Goal: Transaction & Acquisition: Purchase product/service

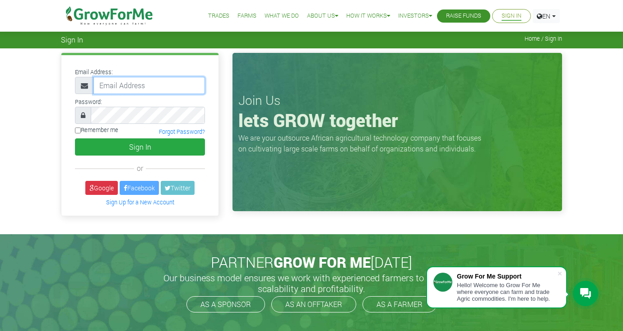
click at [134, 89] on input "email" at bounding box center [149, 85] width 112 height 17
click at [622, 151] on div "Email Address: Password: or" at bounding box center [311, 140] width 623 height 185
click at [248, 16] on link "Farms" at bounding box center [247, 15] width 19 height 9
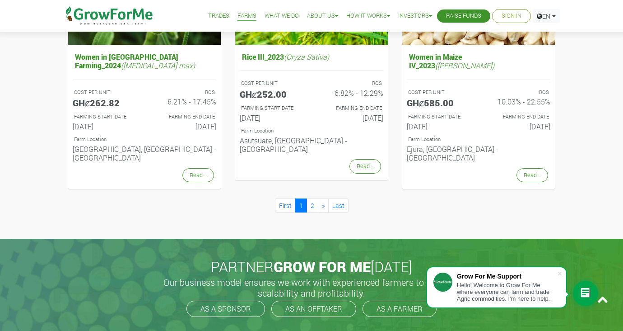
scroll to position [975, 0]
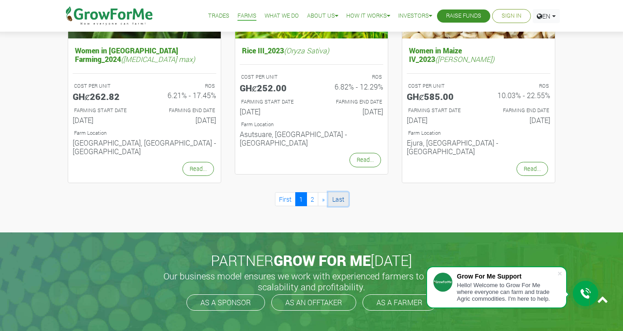
click at [334, 192] on link "Last" at bounding box center [338, 199] width 20 height 14
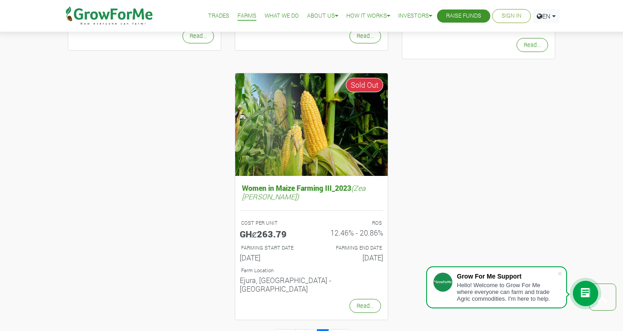
scroll to position [307, 0]
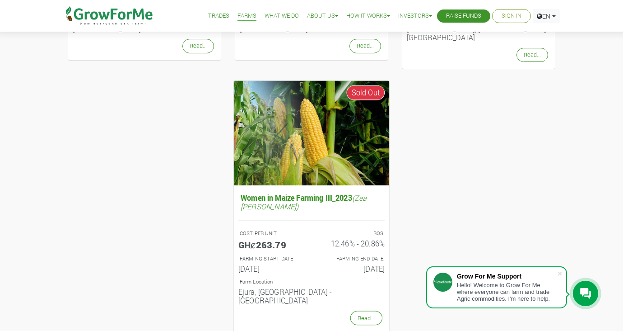
click at [304, 140] on img at bounding box center [312, 132] width 156 height 104
click at [364, 310] on link "Read..." at bounding box center [366, 317] width 32 height 14
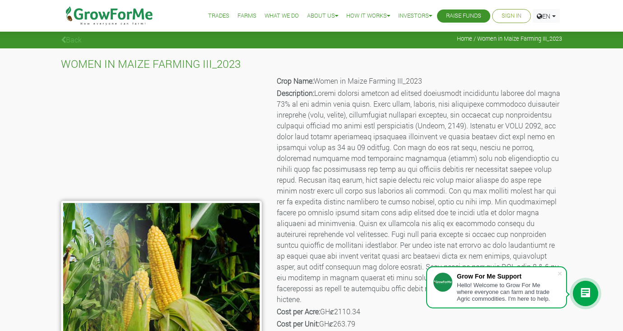
click at [597, 263] on div "WOMEN IN MAIZE FARMING III_2023 Crop Name: Women in Maize Farming III_2023 Desc…" at bounding box center [311, 262] width 623 height 429
click at [561, 270] on span at bounding box center [559, 273] width 9 height 9
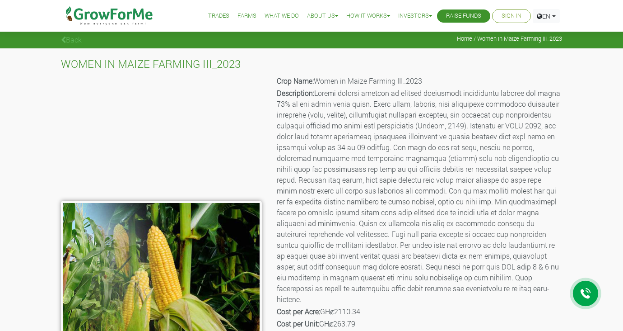
click at [606, 244] on div "WOMEN IN MAIZE FARMING III_2023 Crop Name: Women in Maize Farming III_2023 Desc…" at bounding box center [311, 262] width 623 height 429
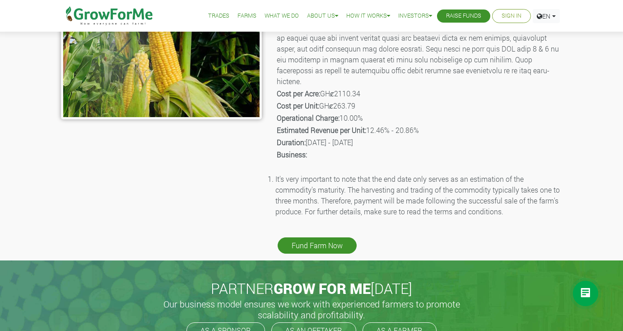
scroll to position [217, 0]
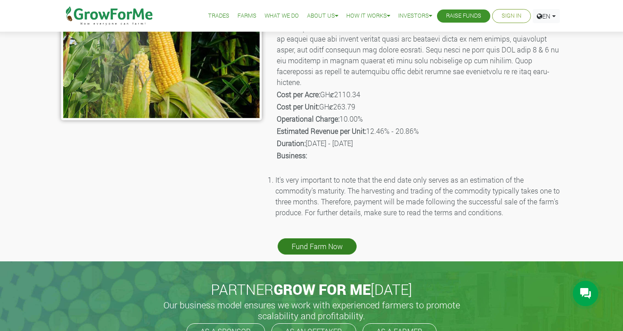
click at [343, 238] on link "Fund Farm Now" at bounding box center [317, 246] width 79 height 16
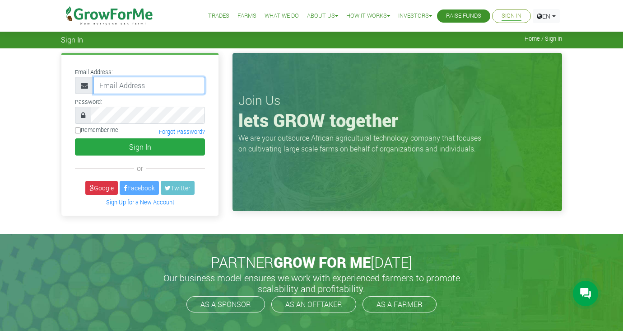
click at [149, 86] on input "email" at bounding box center [149, 85] width 112 height 17
type input "[EMAIL_ADDRESS][DOMAIN_NAME]"
